Goal: Task Accomplishment & Management: Manage account settings

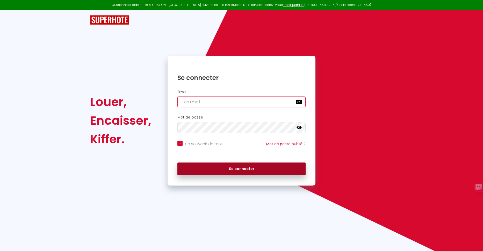
type input "[EMAIL_ADDRESS][DOMAIN_NAME]"
click at [241, 168] on button "Se connecter" at bounding box center [241, 169] width 128 height 13
checkbox input "true"
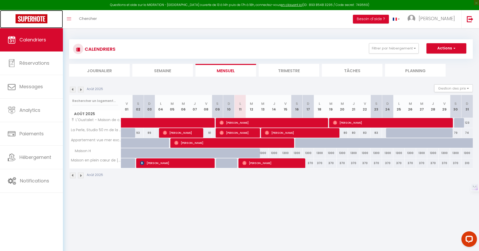
click at [40, 16] on img at bounding box center [32, 18] width 32 height 9
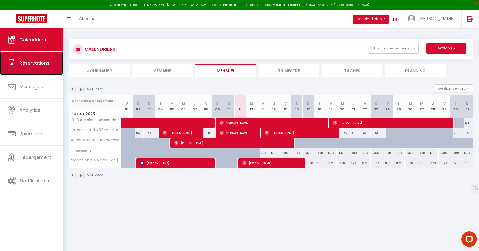
click at [33, 58] on link "Réservations" at bounding box center [31, 63] width 63 height 23
select select "not_cancelled"
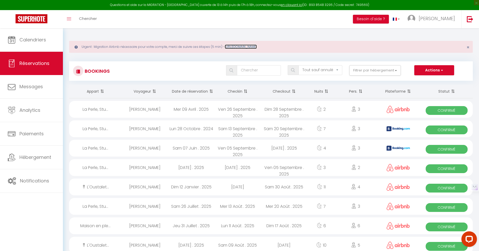
click at [255, 47] on link "[URL][DOMAIN_NAME]" at bounding box center [241, 47] width 32 height 4
